Goal: Transaction & Acquisition: Obtain resource

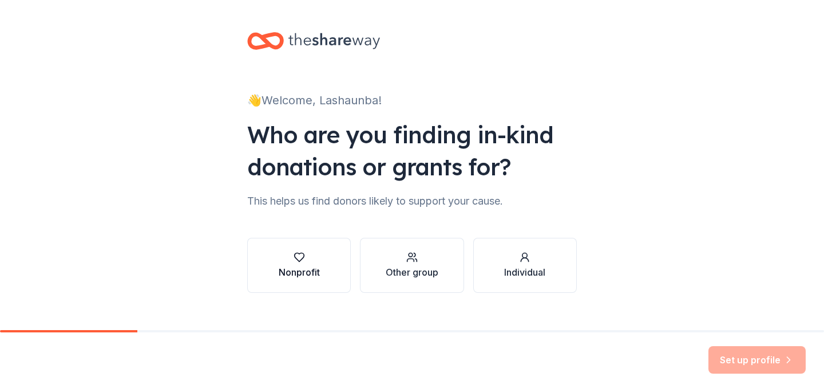
click at [329, 265] on button "Nonprofit" at bounding box center [299, 265] width 104 height 55
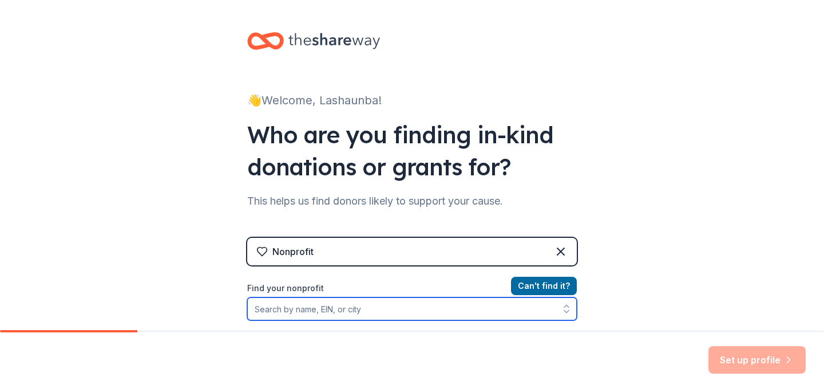
click at [488, 317] on input "Find your nonprofit" at bounding box center [412, 308] width 330 height 23
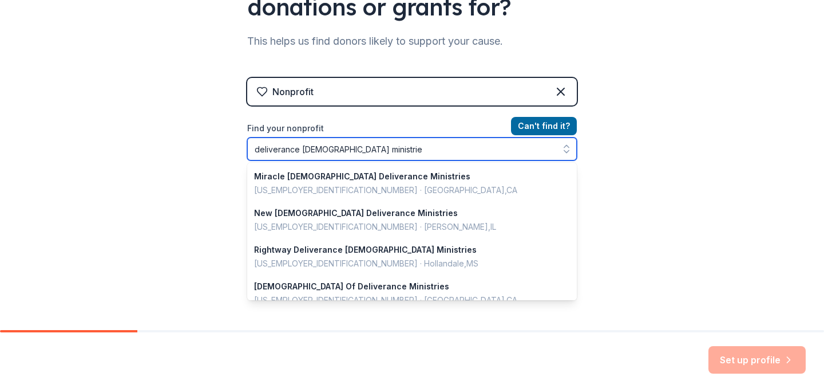
scroll to position [263, 0]
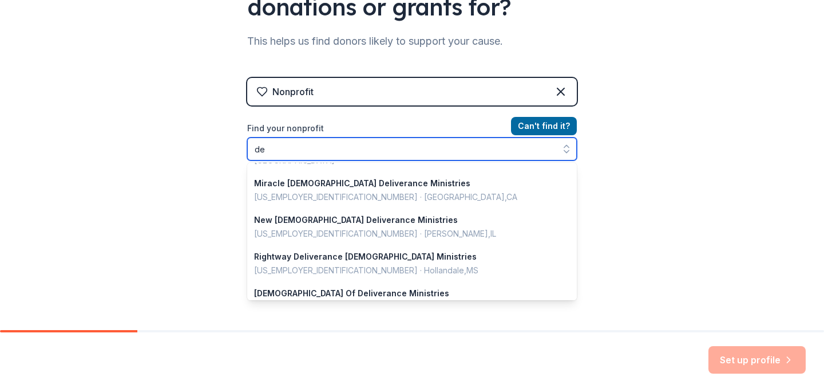
type input "d"
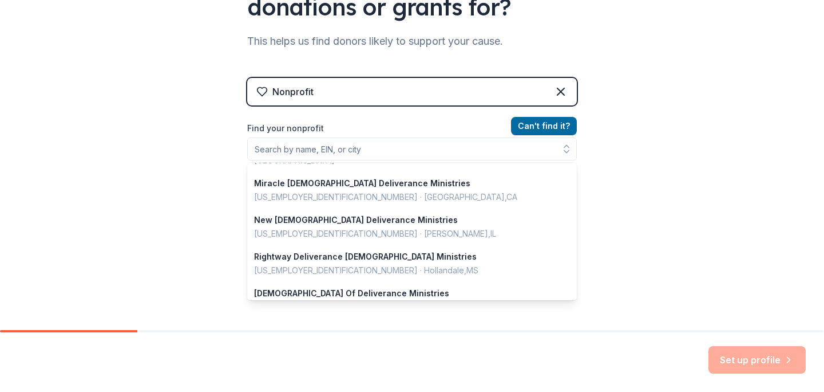
scroll to position [141, 0]
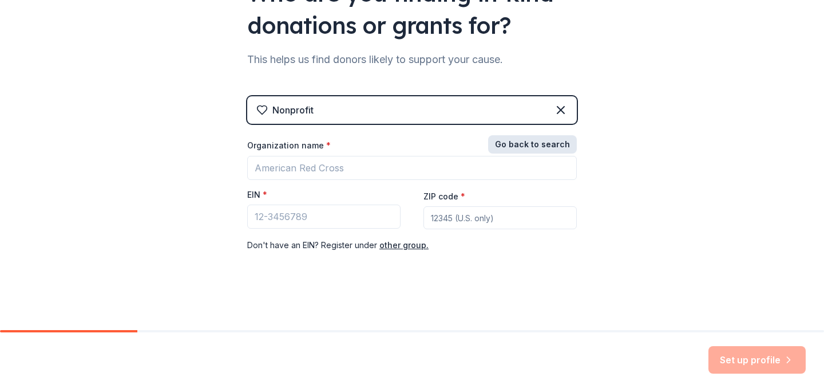
click at [538, 144] on button "Go back to search" at bounding box center [532, 144] width 89 height 18
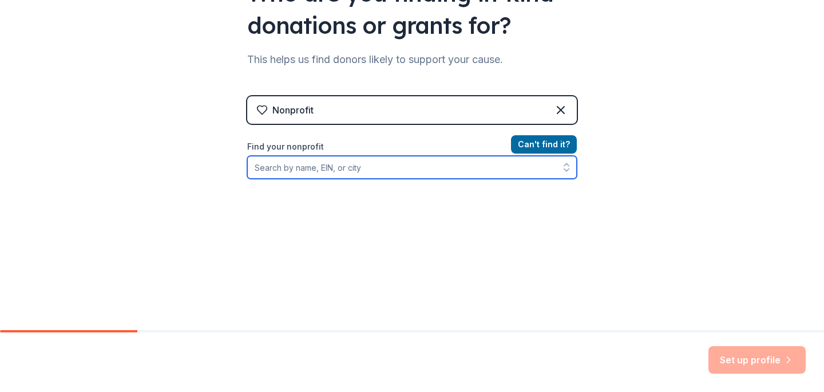
click at [426, 166] on input "Find your nonprofit" at bounding box center [412, 167] width 330 height 23
type input "tallahassee, [GEOGRAPHIC_DATA]"
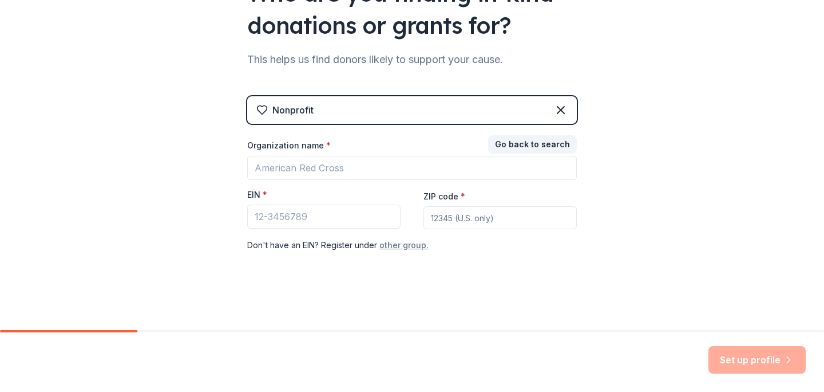
click at [397, 244] on button "other group." at bounding box center [404, 245] width 49 height 14
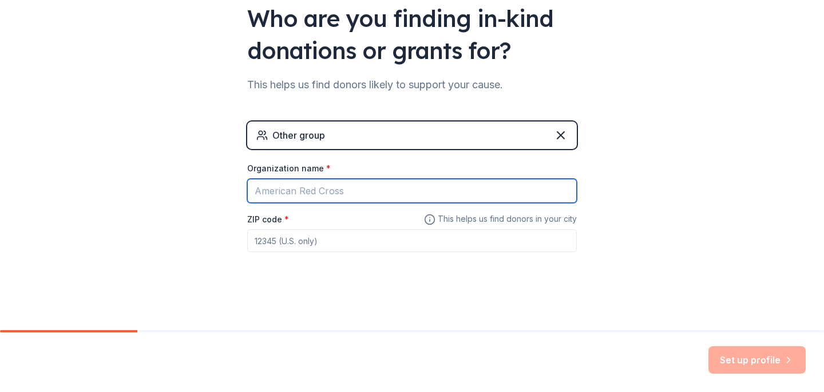
click at [353, 188] on input "Organization name *" at bounding box center [412, 191] width 330 height 24
type input "Deliverance Temple Ministries East Campus"
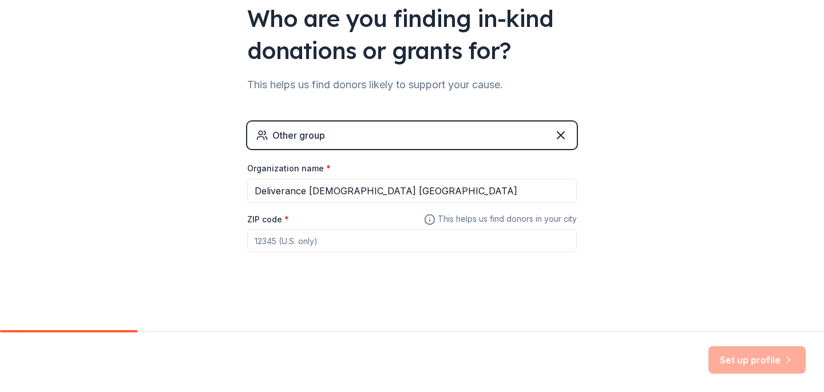
click at [318, 246] on input "ZIP code *" at bounding box center [412, 240] width 330 height 23
type input "32304"
click at [731, 360] on button "Set up profile" at bounding box center [757, 359] width 97 height 27
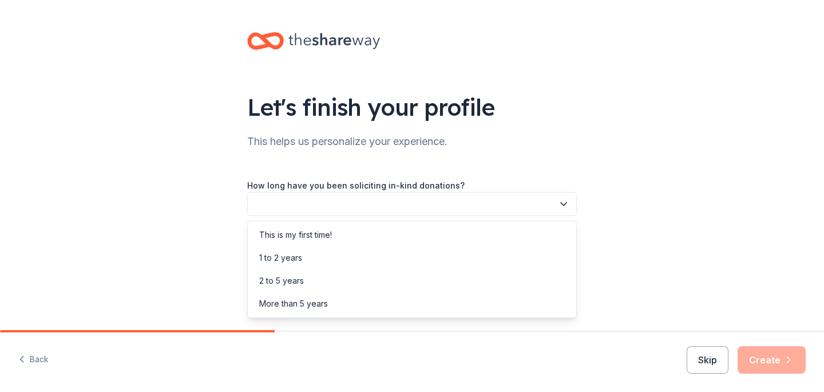
click at [562, 209] on icon "button" at bounding box center [563, 203] width 11 height 11
click at [532, 239] on div "This is my first time!" at bounding box center [412, 234] width 324 height 23
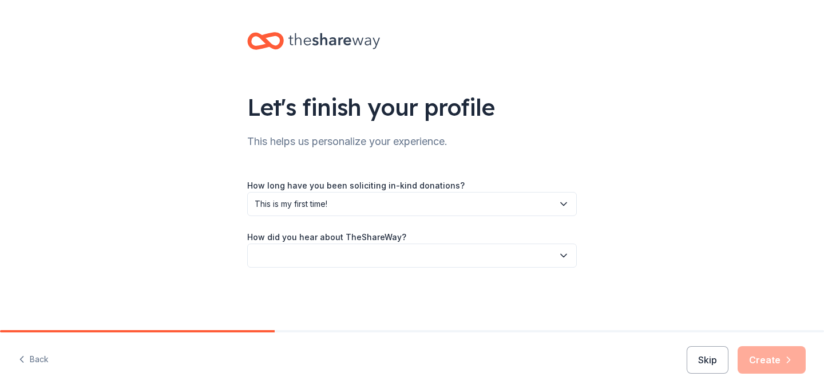
click at [533, 257] on button "button" at bounding box center [412, 255] width 330 height 24
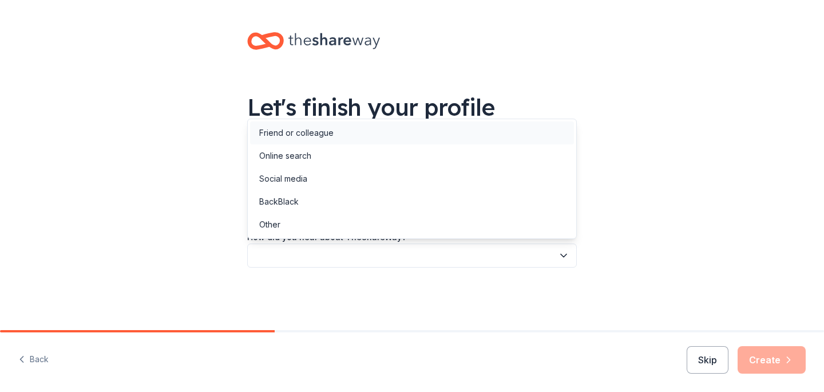
click at [504, 136] on div "Friend or colleague" at bounding box center [412, 132] width 324 height 23
click at [566, 255] on icon "button" at bounding box center [563, 255] width 11 height 11
click at [547, 188] on div "Social media" at bounding box center [412, 178] width 324 height 23
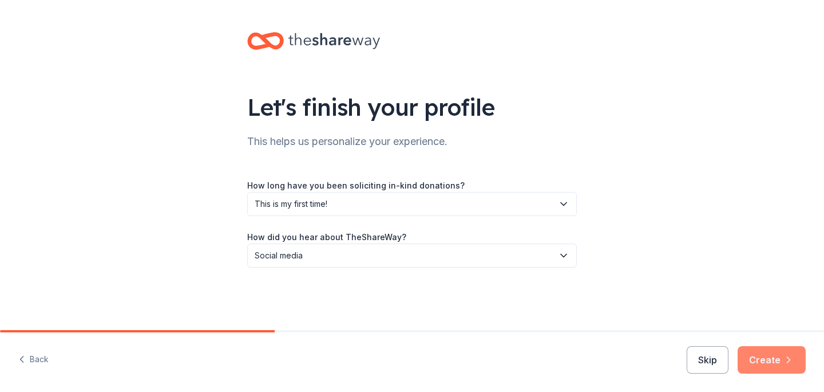
click at [779, 370] on button "Create" at bounding box center [772, 359] width 68 height 27
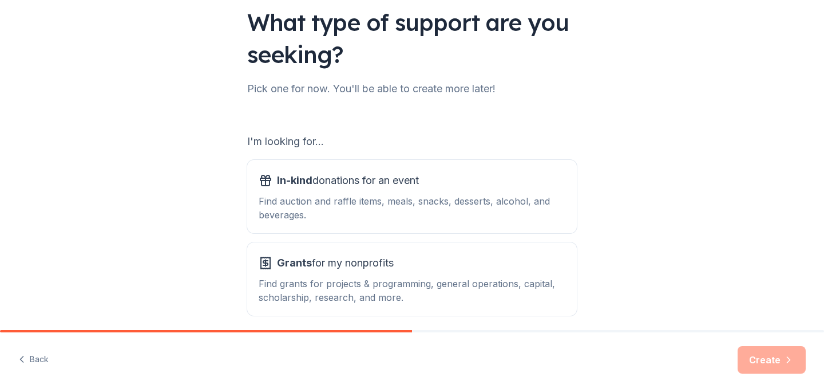
scroll to position [84, 0]
click at [420, 192] on div "In-kind donations for an event Find auction and raffle items, meals, snacks, de…" at bounding box center [412, 197] width 307 height 50
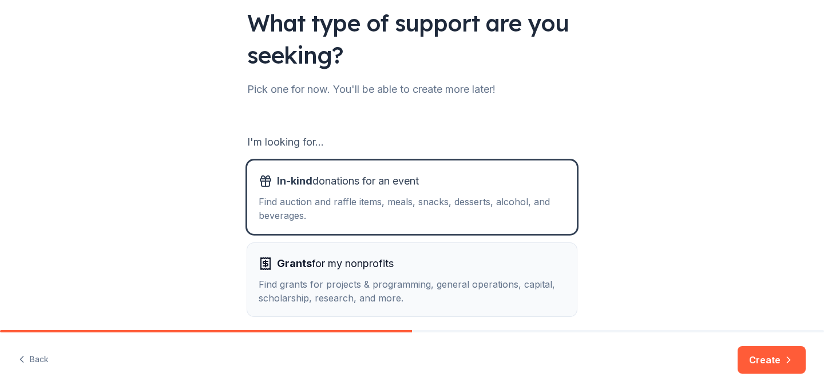
click at [414, 254] on div "Grants for my nonprofits" at bounding box center [412, 263] width 307 height 18
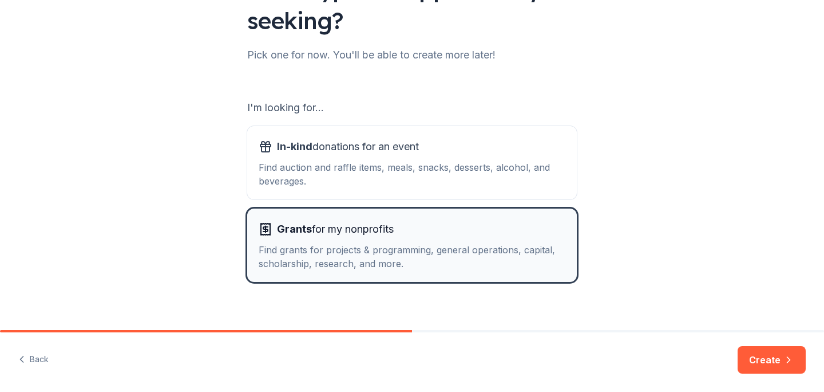
scroll to position [121, 0]
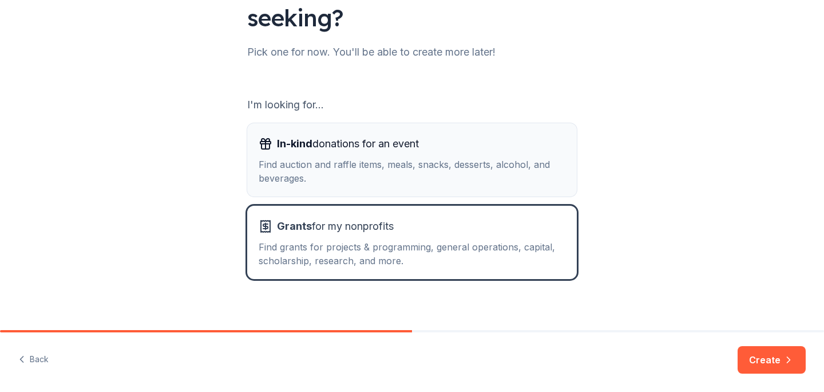
click at [421, 153] on div "In-kind donations for an event Find auction and raffle items, meals, snacks, de…" at bounding box center [412, 160] width 307 height 50
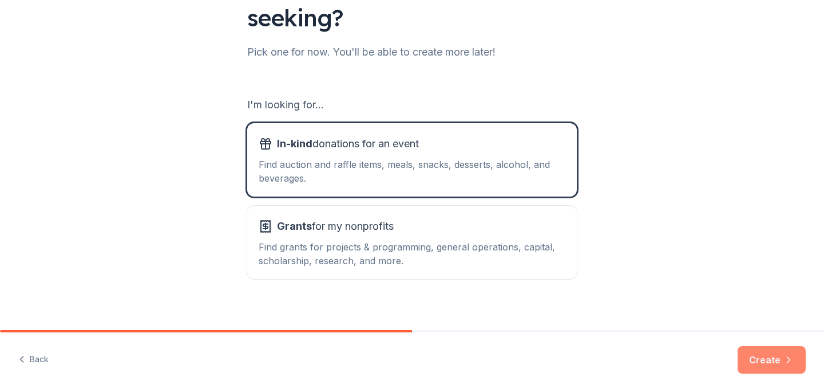
click at [753, 355] on button "Create" at bounding box center [772, 359] width 68 height 27
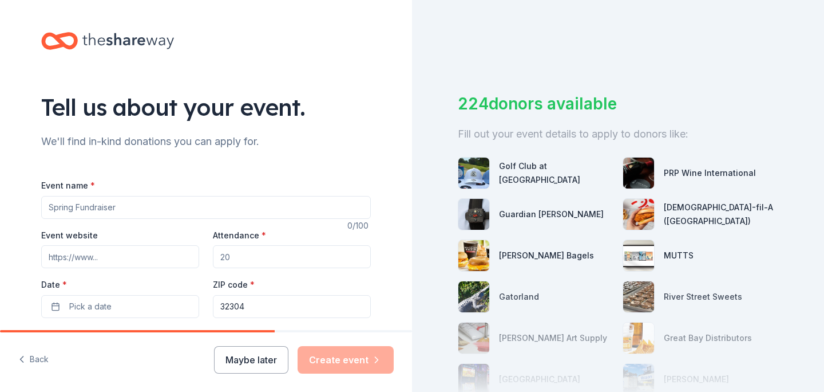
click at [277, 208] on input "Event name *" at bounding box center [206, 207] width 330 height 23
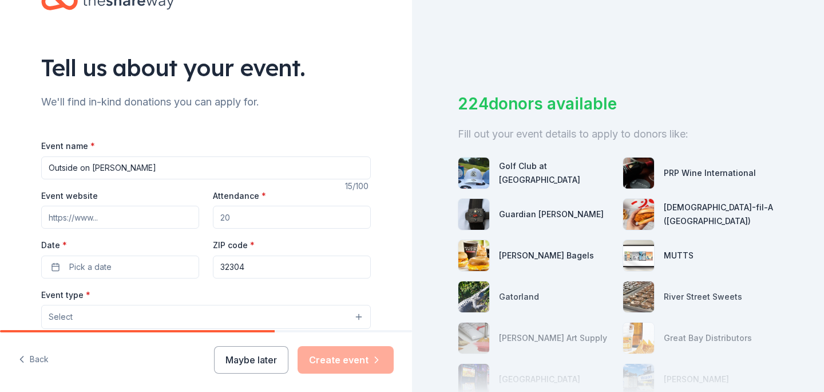
scroll to position [50, 0]
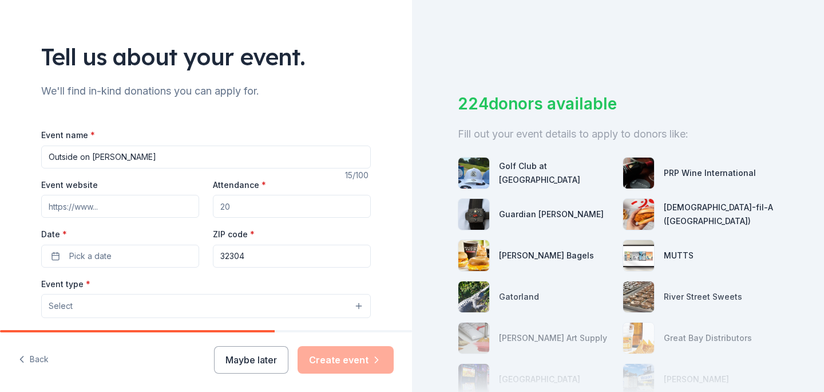
type input "Outside on [PERSON_NAME]"
drag, startPoint x: 239, startPoint y: 213, endPoint x: 222, endPoint y: 204, distance: 19.2
click at [221, 204] on input "Attendance *" at bounding box center [292, 206] width 158 height 23
type input "100"
click at [166, 252] on button "Pick a date" at bounding box center [120, 255] width 158 height 23
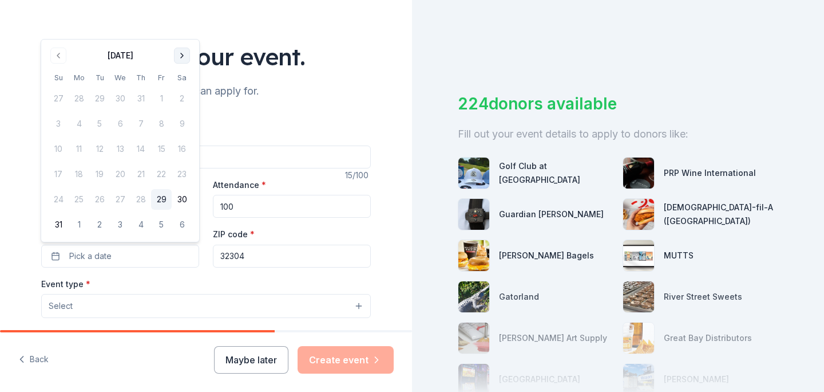
click at [184, 57] on button "Go to next month" at bounding box center [182, 56] width 16 height 16
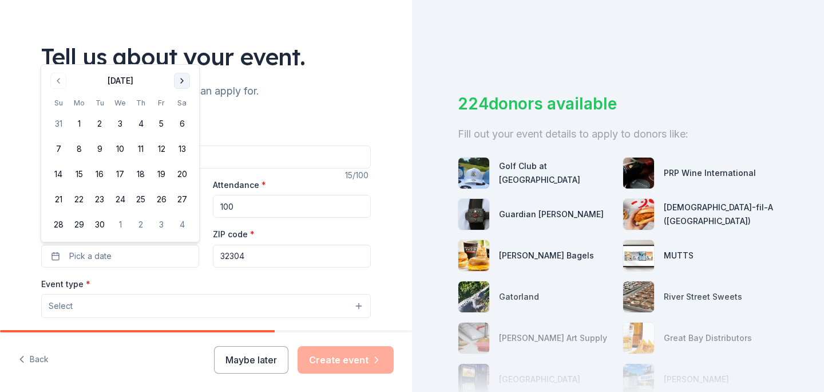
click at [186, 80] on button "Go to next month" at bounding box center [182, 81] width 16 height 16
click at [60, 228] on button "26" at bounding box center [58, 224] width 21 height 21
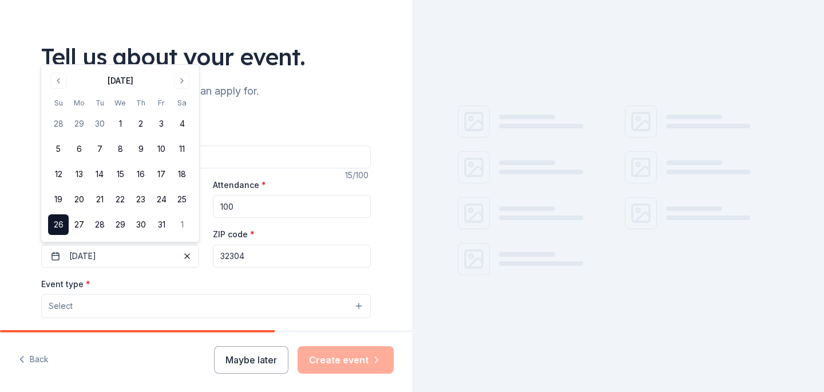
click at [170, 294] on button "Select" at bounding box center [206, 306] width 330 height 24
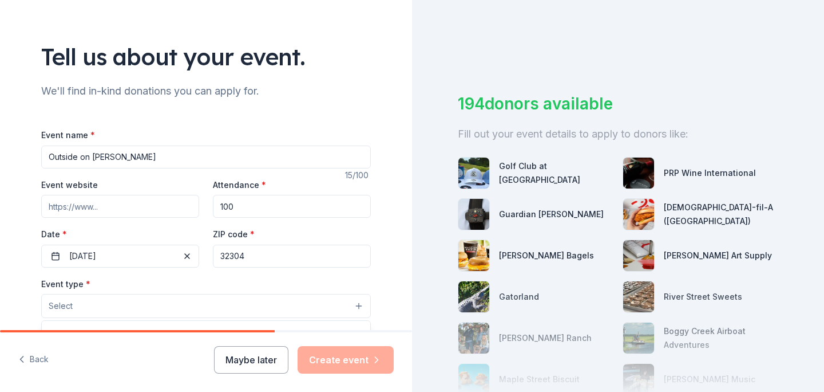
click at [178, 305] on button "Select" at bounding box center [206, 306] width 330 height 24
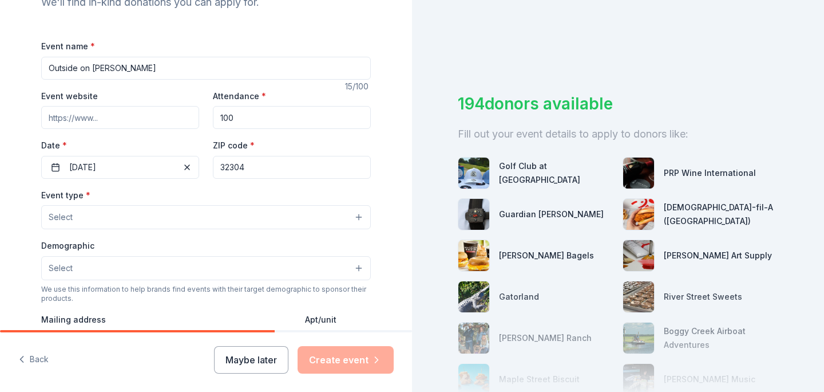
scroll to position [147, 0]
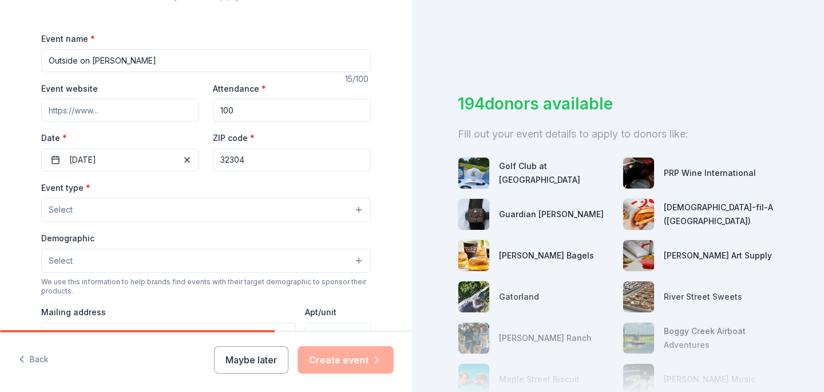
click at [360, 210] on button "Select" at bounding box center [206, 210] width 330 height 24
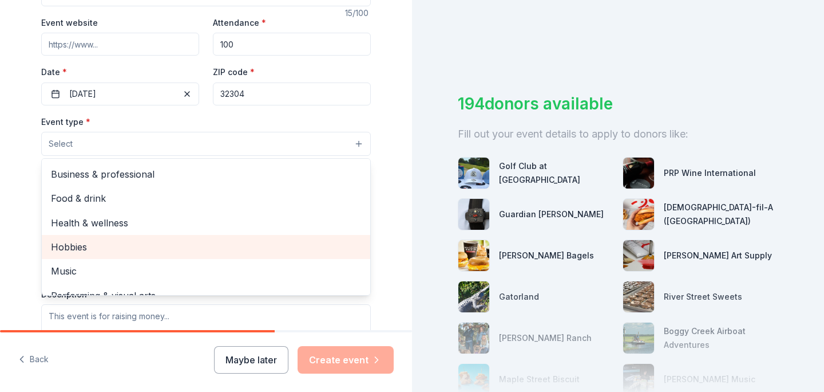
scroll to position [38, 0]
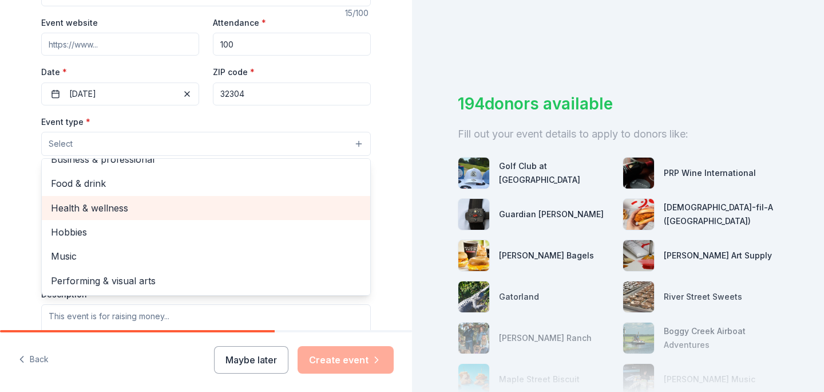
click at [306, 203] on span "Health & wellness" at bounding box center [206, 207] width 310 height 15
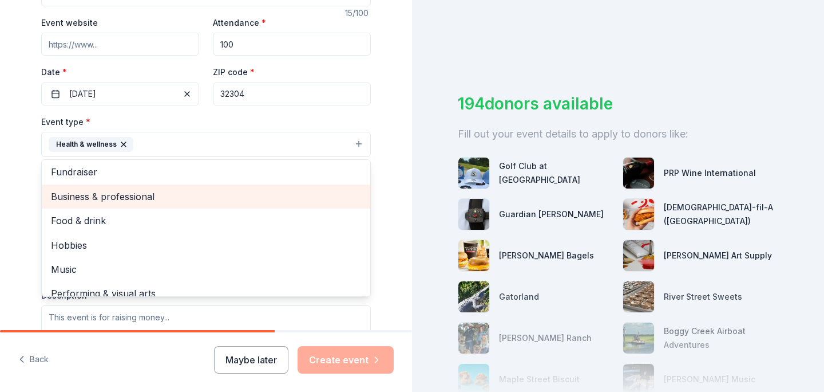
scroll to position [14, 0]
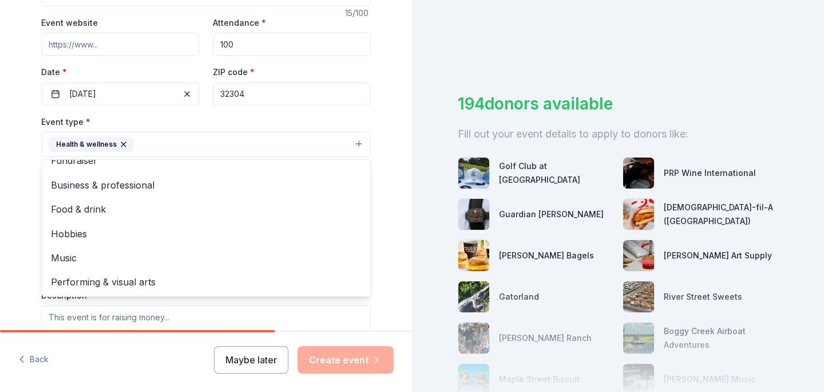
click at [321, 139] on button "Health & wellness" at bounding box center [206, 144] width 330 height 25
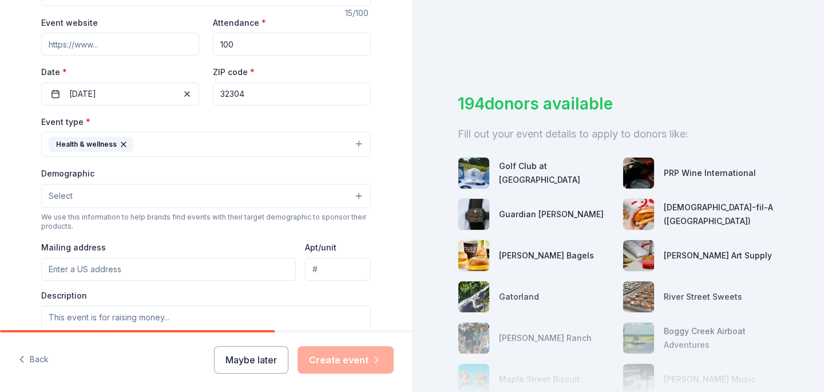
click at [326, 195] on button "Select" at bounding box center [206, 196] width 330 height 24
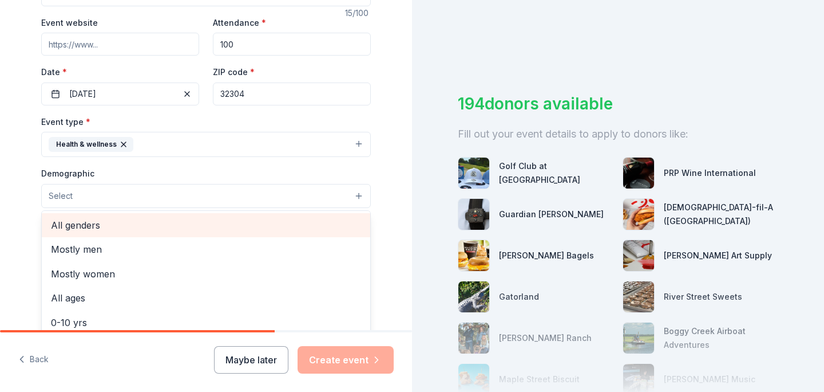
click at [308, 226] on span "All genders" at bounding box center [206, 225] width 310 height 15
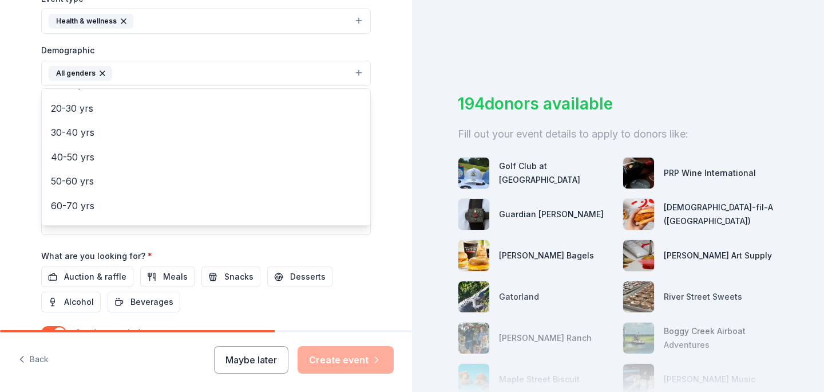
scroll to position [355, 0]
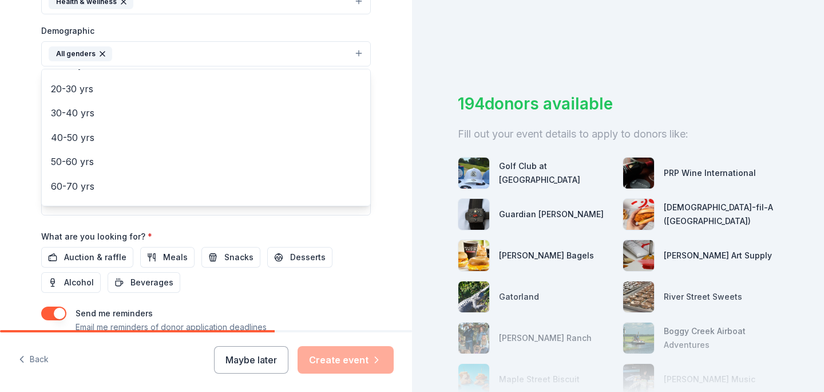
click at [392, 176] on div "Tell us about your event. We'll find in-kind donations you can apply for. Event…" at bounding box center [206, 27] width 412 height 764
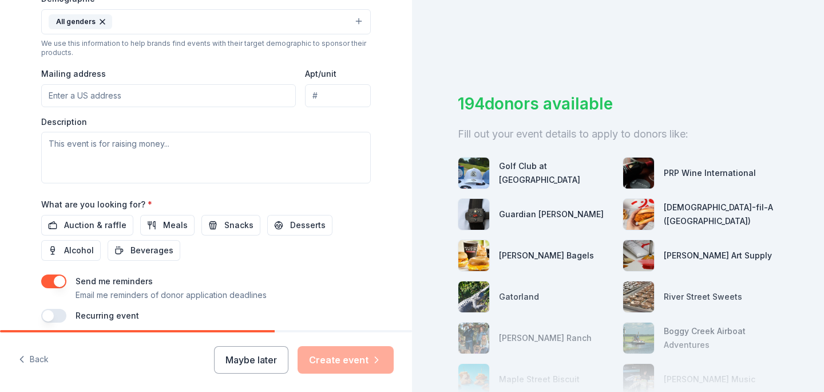
scroll to position [389, 0]
click at [163, 218] on span "Meals" at bounding box center [175, 223] width 25 height 14
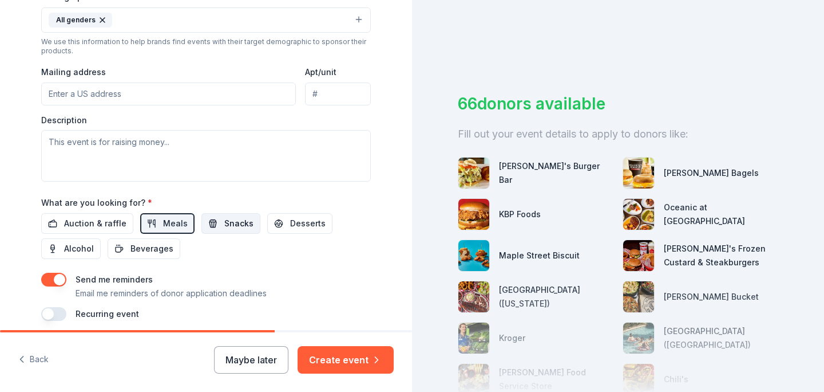
click at [224, 221] on span "Snacks" at bounding box center [238, 223] width 29 height 14
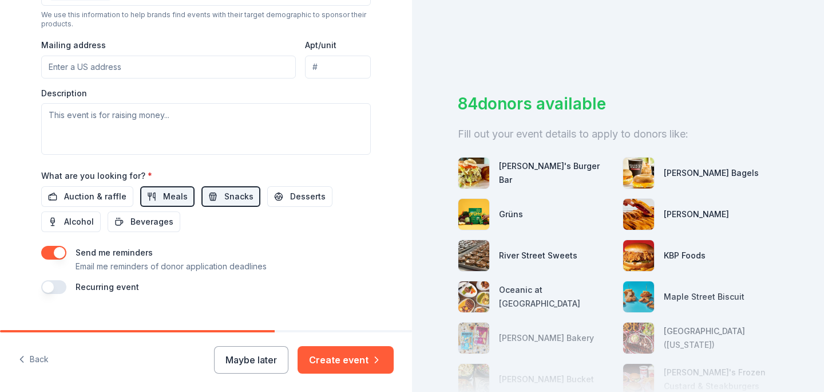
scroll to position [418, 0]
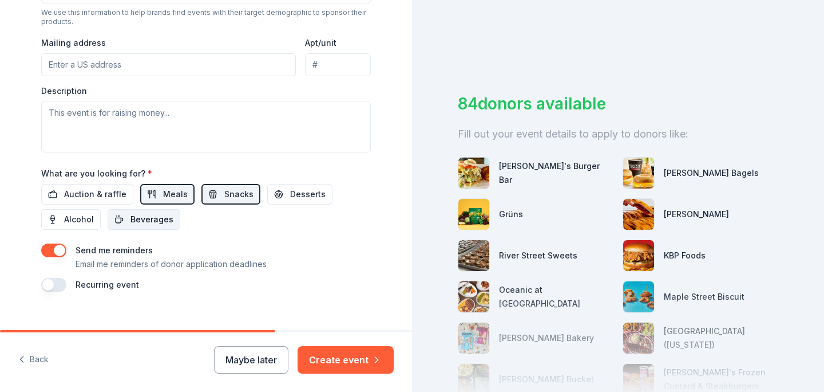
click at [168, 224] on span "Beverages" at bounding box center [152, 219] width 43 height 14
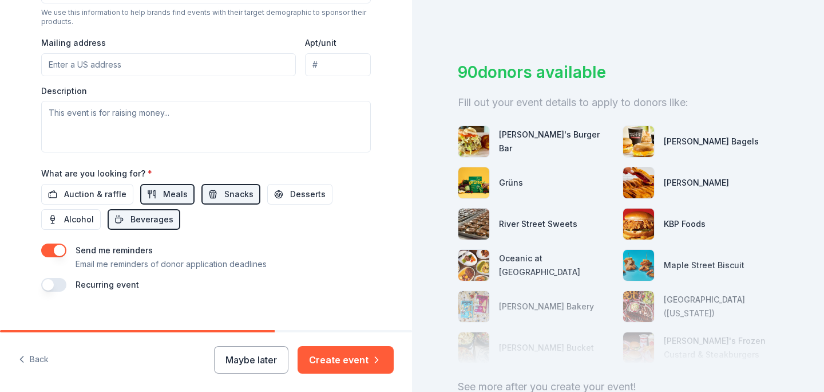
scroll to position [37, 0]
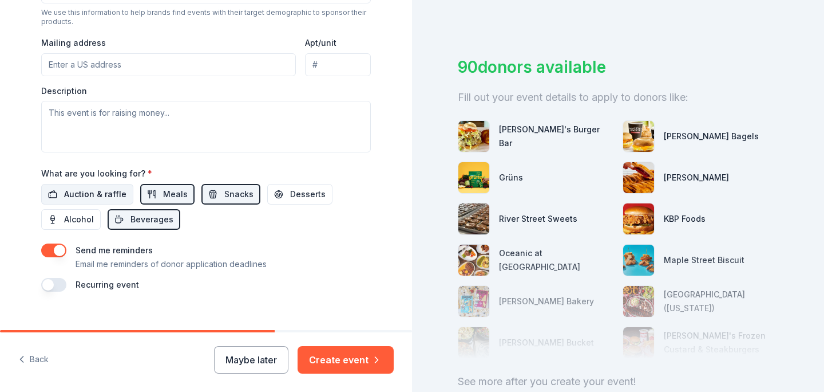
click at [75, 193] on span "Auction & raffle" at bounding box center [95, 194] width 62 height 14
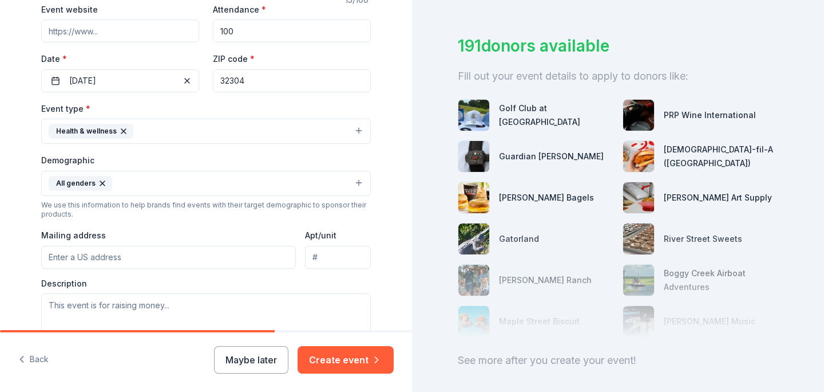
scroll to position [229, 0]
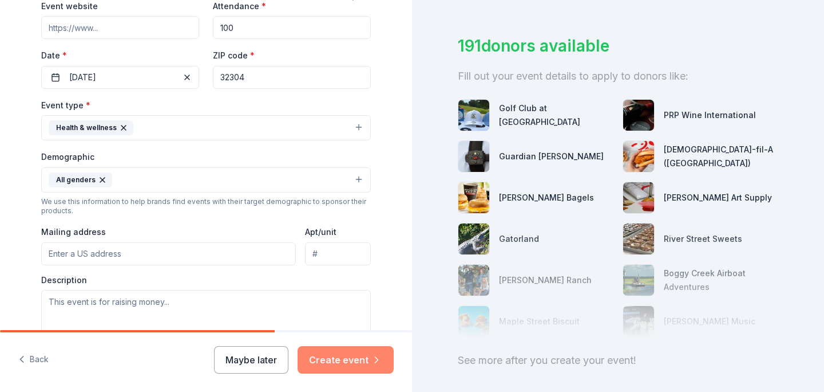
click at [366, 354] on button "Create event" at bounding box center [346, 359] width 96 height 27
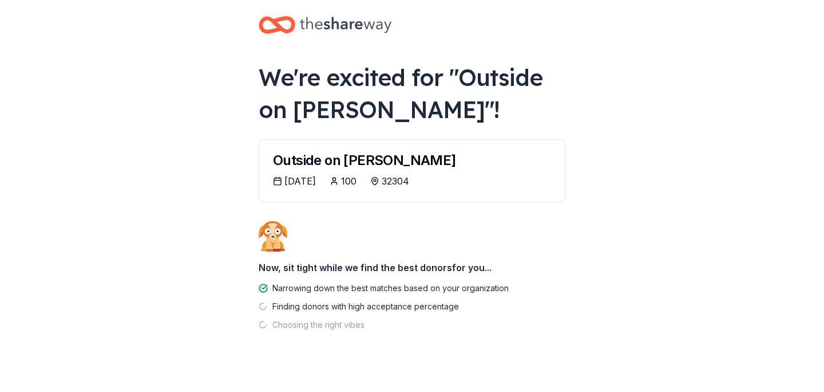
scroll to position [27, 0]
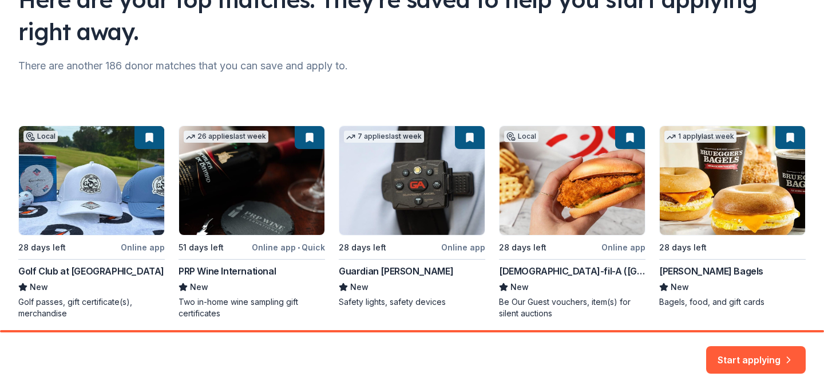
scroll to position [152, 0]
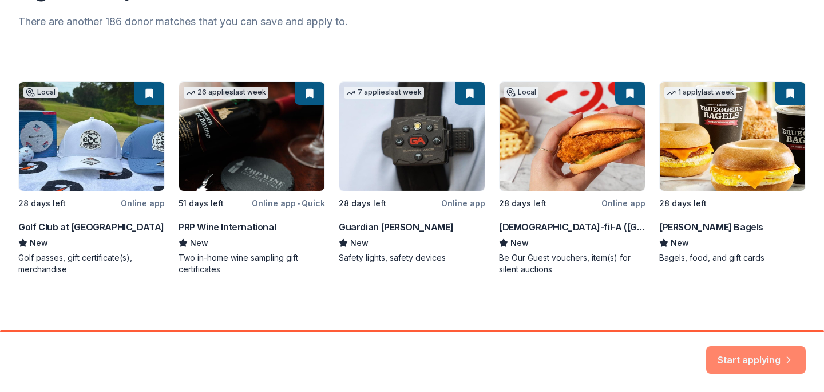
click at [754, 356] on button "Start applying" at bounding box center [756, 352] width 100 height 27
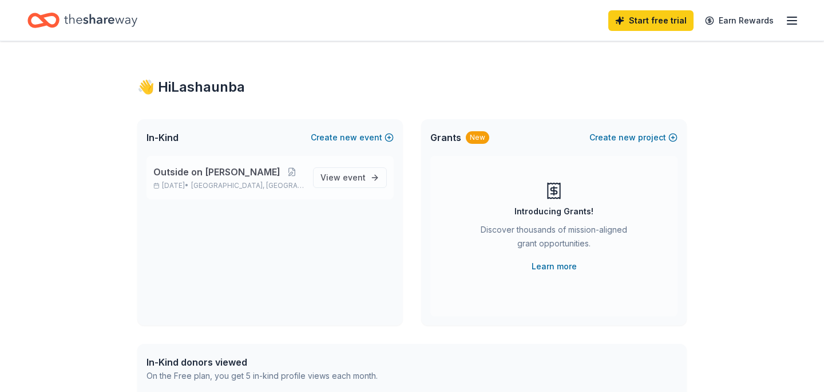
click at [255, 181] on span "[GEOGRAPHIC_DATA], [GEOGRAPHIC_DATA]" at bounding box center [247, 185] width 113 height 9
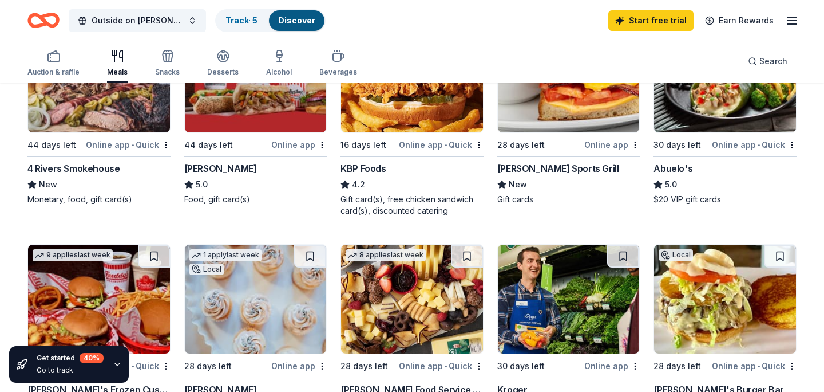
scroll to position [130, 0]
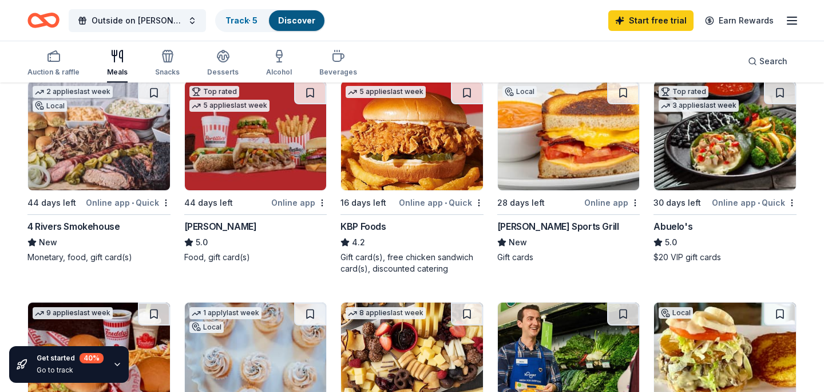
click at [107, 223] on div "4 Rivers Smokehouse" at bounding box center [73, 226] width 92 height 14
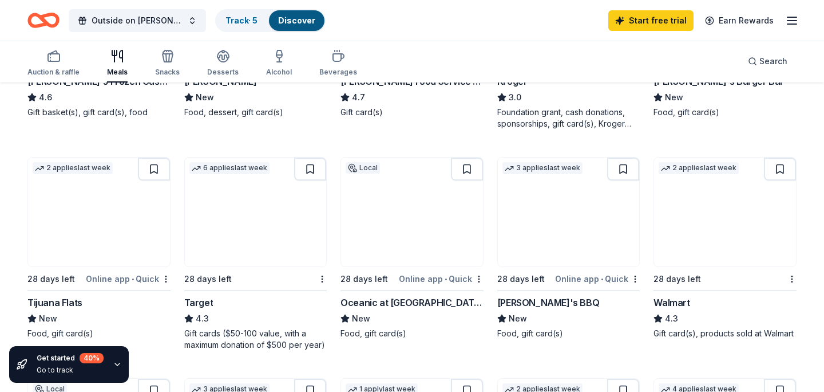
scroll to position [500, 0]
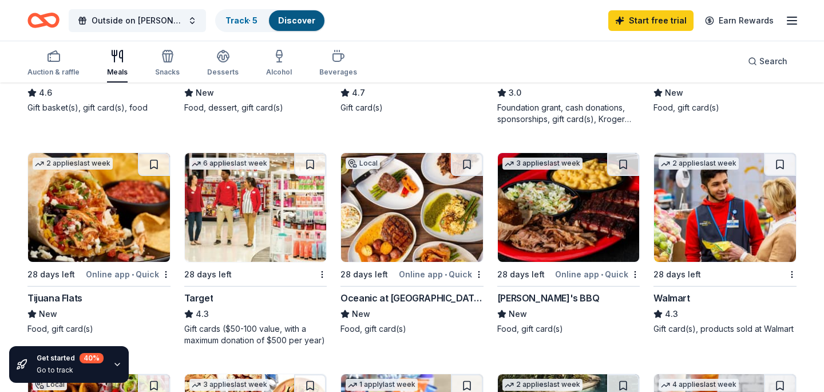
click at [725, 195] on img at bounding box center [725, 207] width 142 height 109
click at [601, 199] on img at bounding box center [569, 207] width 142 height 109
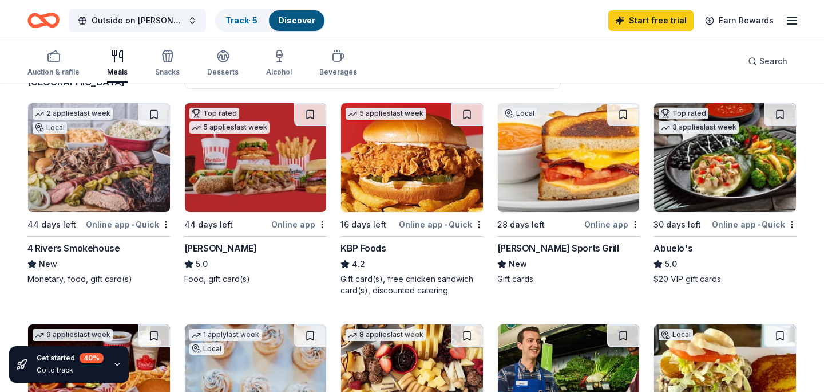
scroll to position [0, 0]
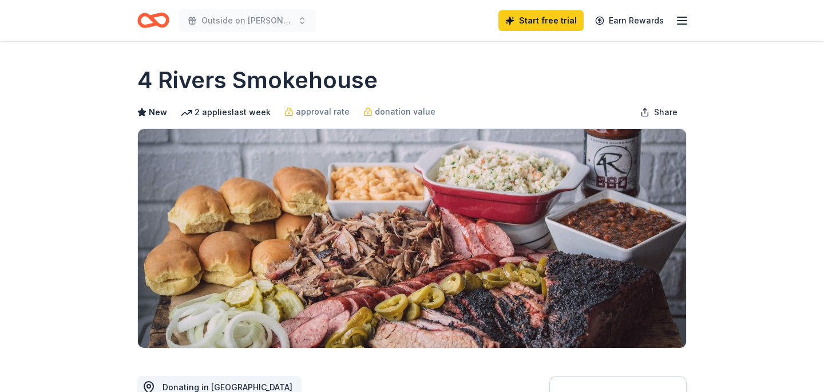
scroll to position [341, 0]
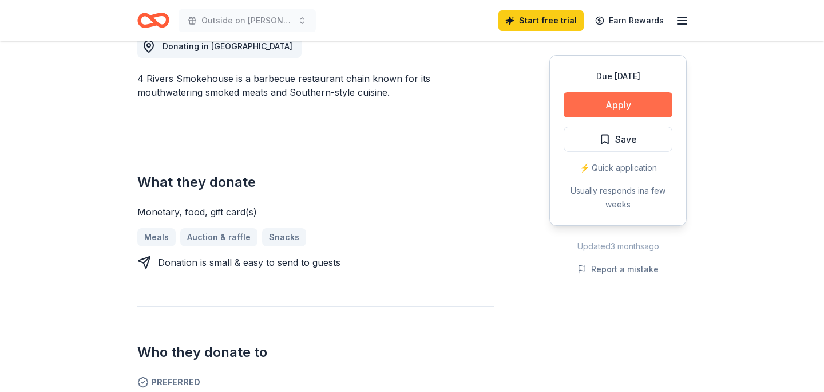
click at [609, 104] on button "Apply" at bounding box center [618, 104] width 109 height 25
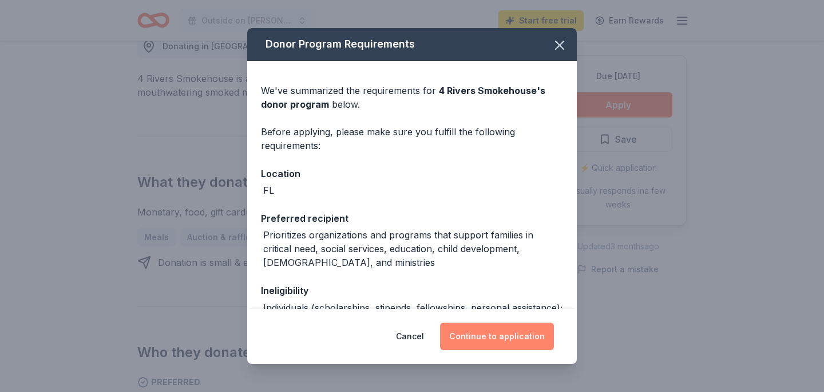
click at [536, 346] on button "Continue to application" at bounding box center [497, 335] width 114 height 27
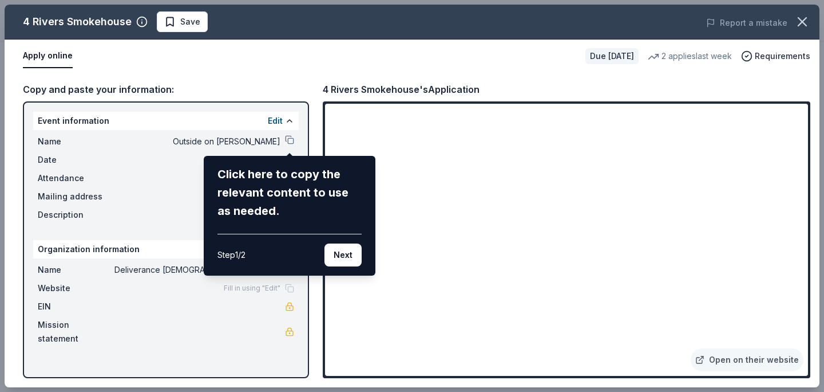
click at [535, 336] on div "4 Rivers Smokehouse Save Report a mistake Apply online Due in 44 days 2 applies…" at bounding box center [412, 196] width 815 height 382
click at [550, 341] on div "4 Rivers Smokehouse Save Report a mistake Apply online Due in 44 days 2 applies…" at bounding box center [412, 196] width 815 height 382
click at [340, 255] on button "Next" at bounding box center [343, 254] width 37 height 23
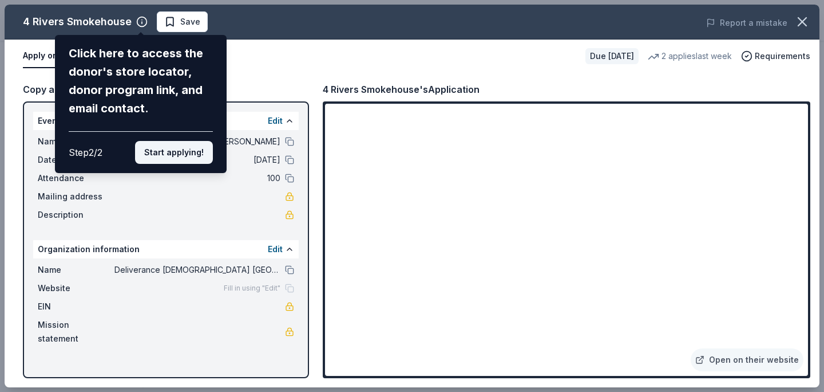
click at [204, 157] on button "Start applying!" at bounding box center [174, 152] width 78 height 23
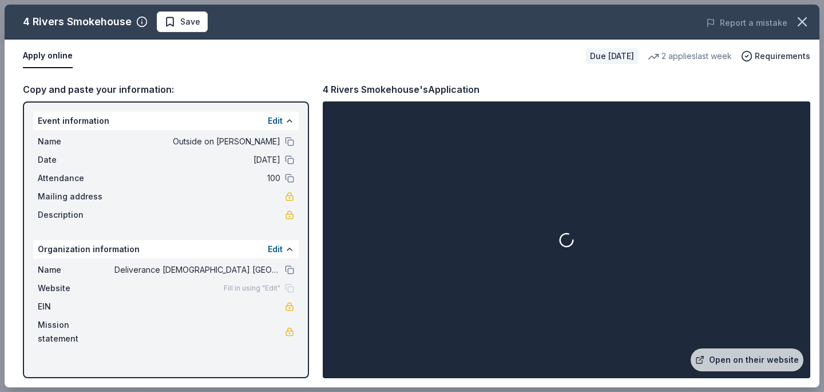
click at [561, 337] on div at bounding box center [566, 240] width 483 height 272
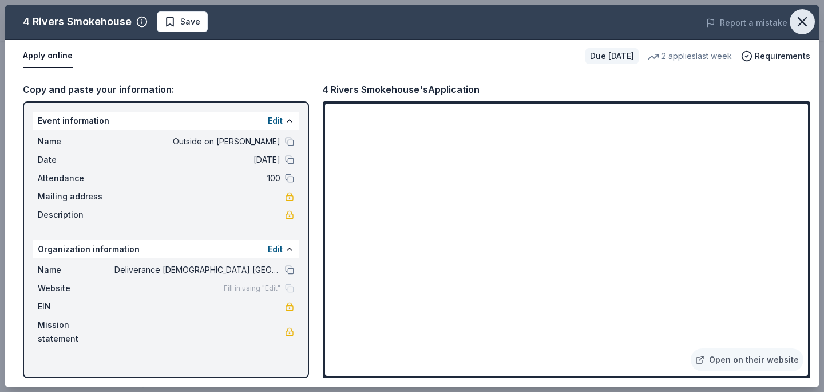
click at [803, 23] on icon "button" at bounding box center [803, 22] width 16 height 16
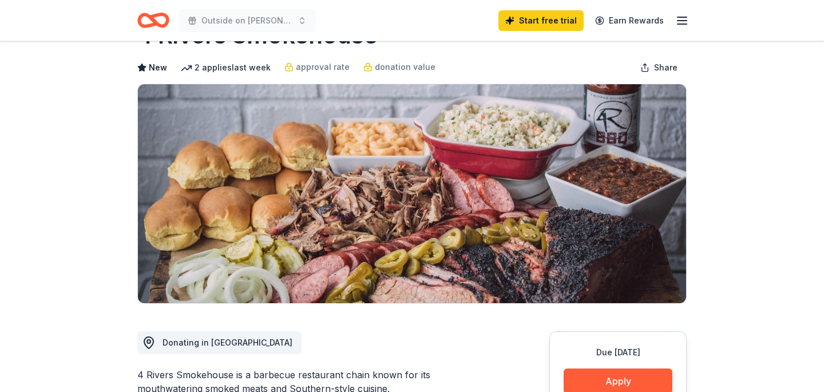
scroll to position [0, 0]
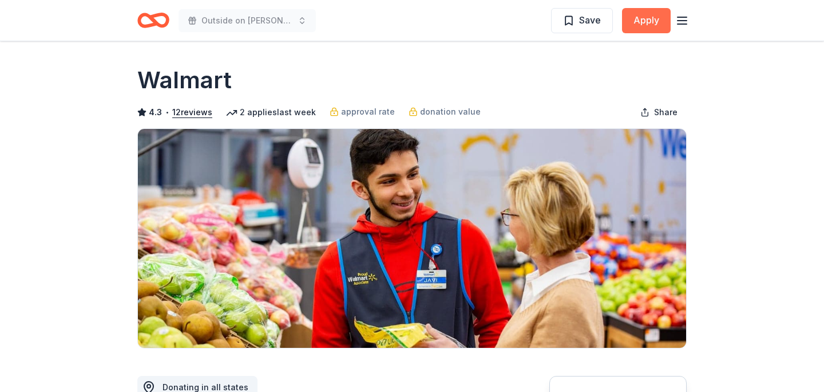
click at [641, 20] on button "Apply" at bounding box center [646, 20] width 49 height 25
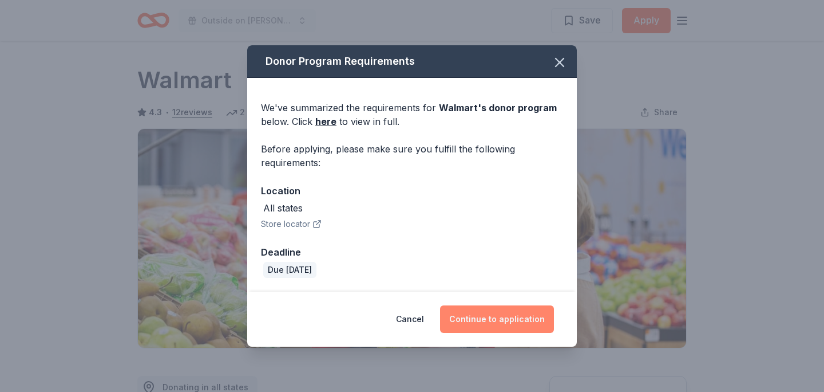
click at [511, 319] on button "Continue to application" at bounding box center [497, 318] width 114 height 27
